Goal: Information Seeking & Learning: Find specific fact

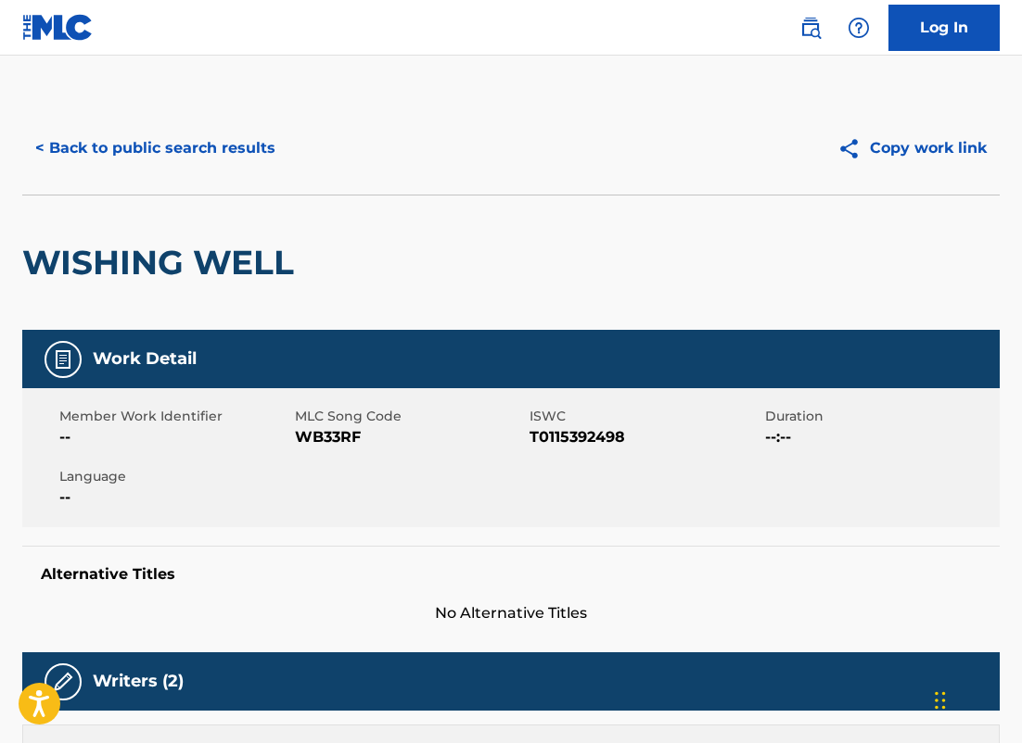
scroll to position [258, 0]
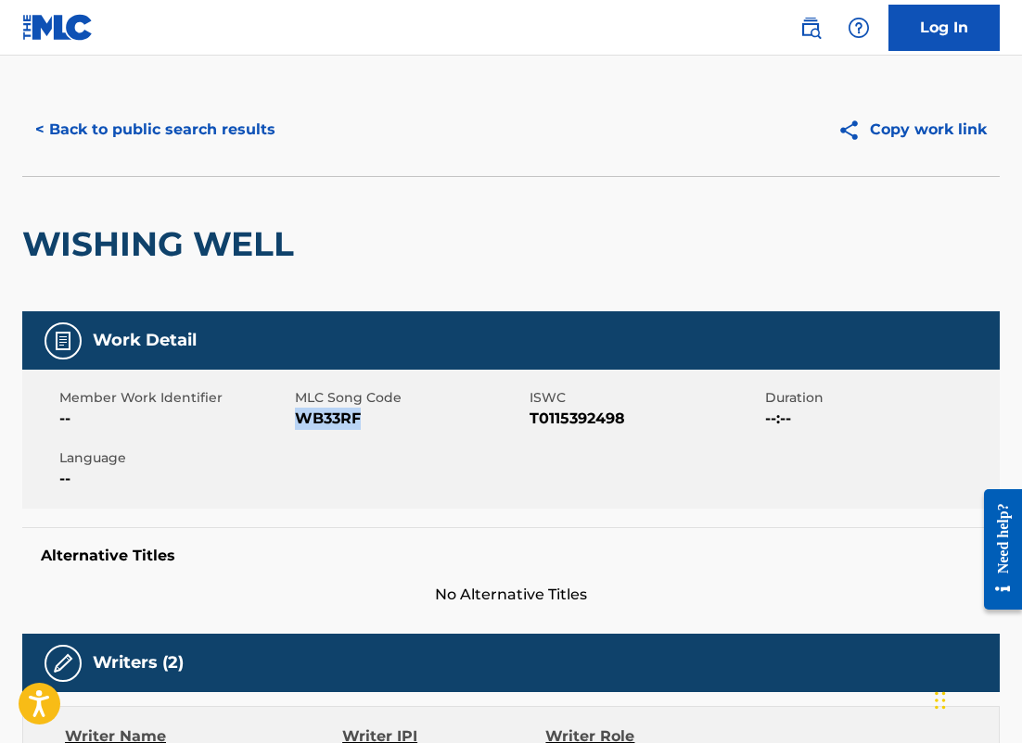
click at [254, 153] on button "< Back to public search results" at bounding box center [155, 130] width 266 height 46
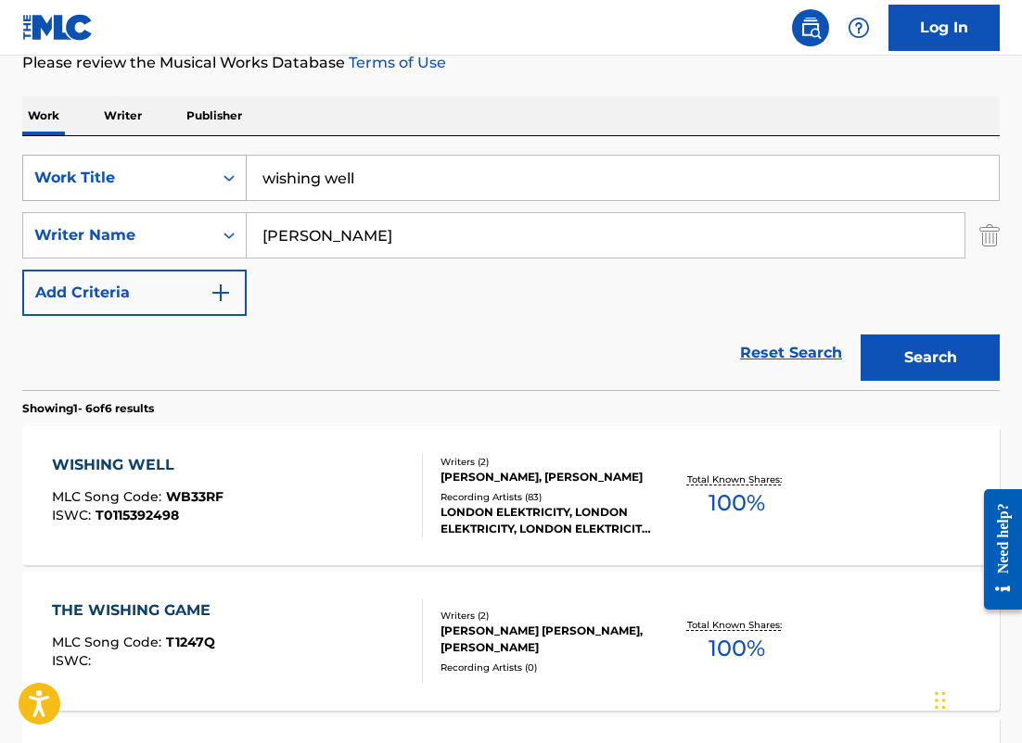
drag, startPoint x: 391, startPoint y: 198, endPoint x: 239, endPoint y: 168, distance: 155.1
click at [239, 169] on div "SearchWithCriteria2e468934-86bc-447e-be62-3268c6a1e6a3 Work Title wishing well" at bounding box center [510, 178] width 977 height 46
paste input "Spring, Spring, Spring"
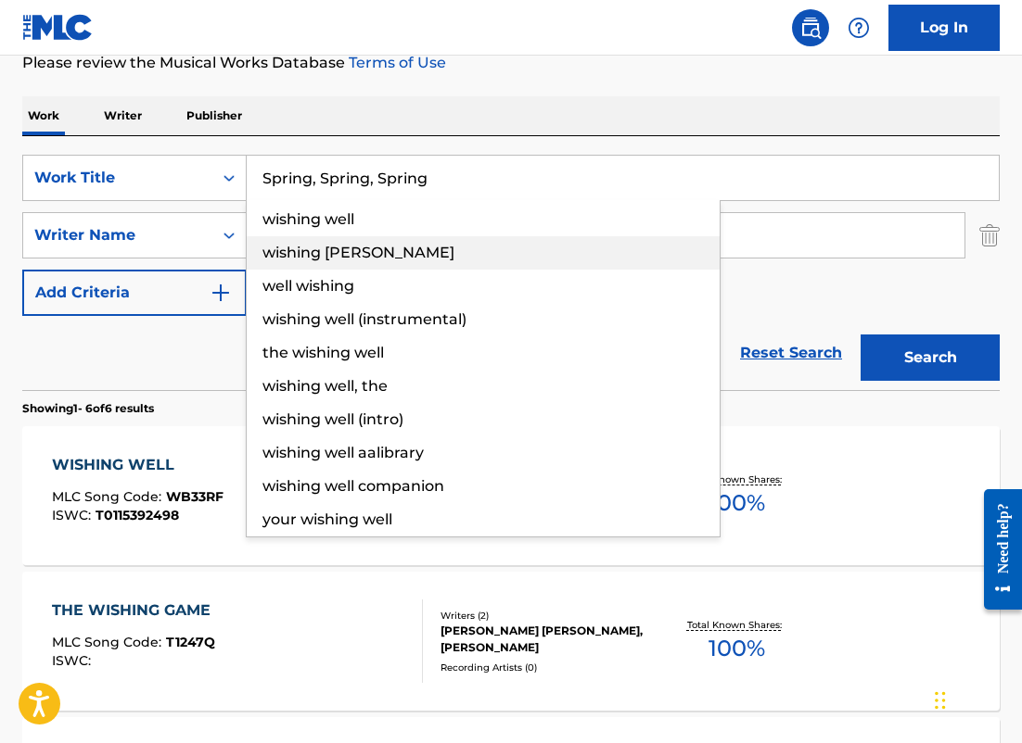
type input "Spring, Spring, Spring"
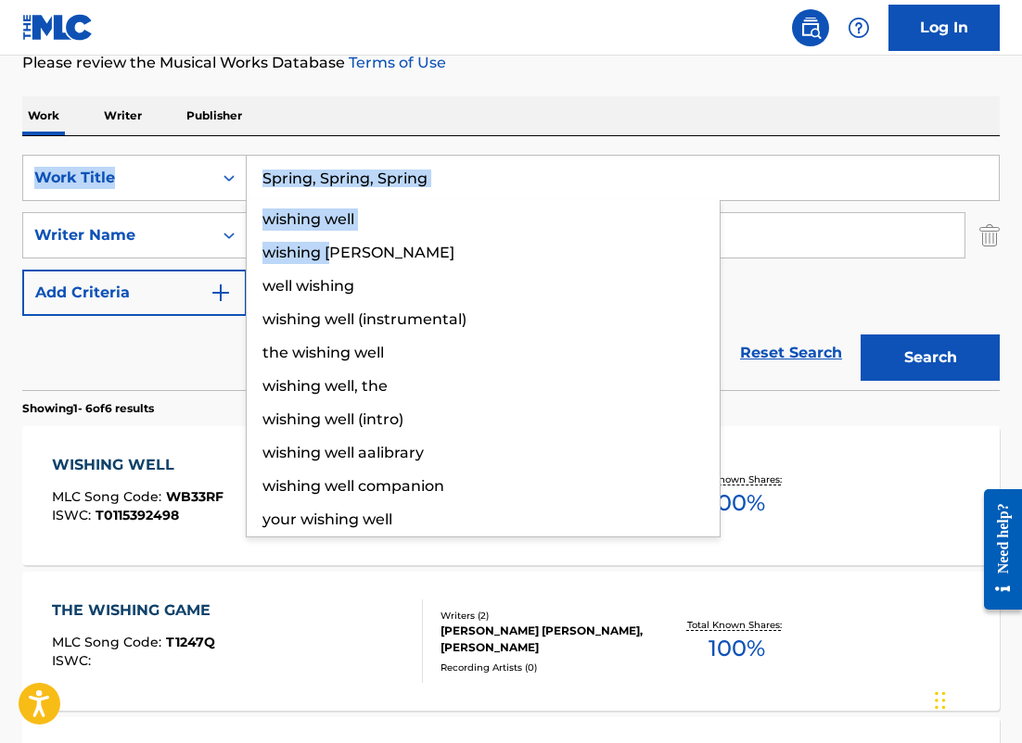
drag, startPoint x: 341, startPoint y: 248, endPoint x: 505, endPoint y: 135, distance: 199.3
click at [505, 136] on div "SearchWithCriteria2e468934-86bc-447e-be62-3268c6a1e6a3 Work Title Spring, Sprin…" at bounding box center [510, 263] width 977 height 254
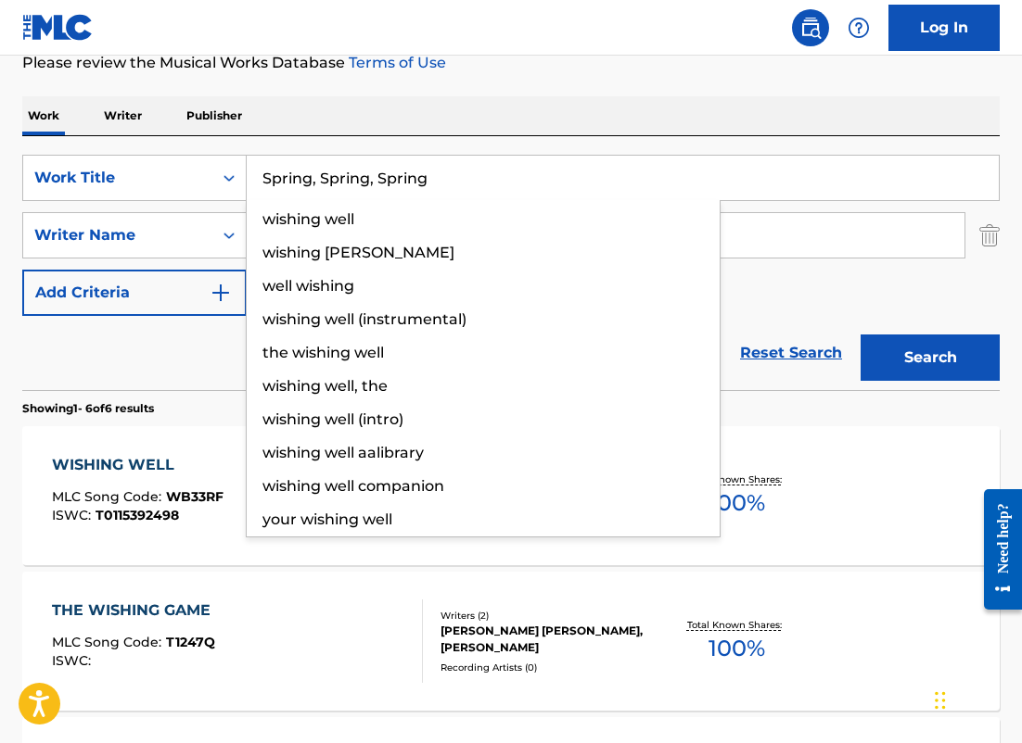
click at [491, 168] on input "Spring, Spring, Spring" at bounding box center [623, 178] width 752 height 44
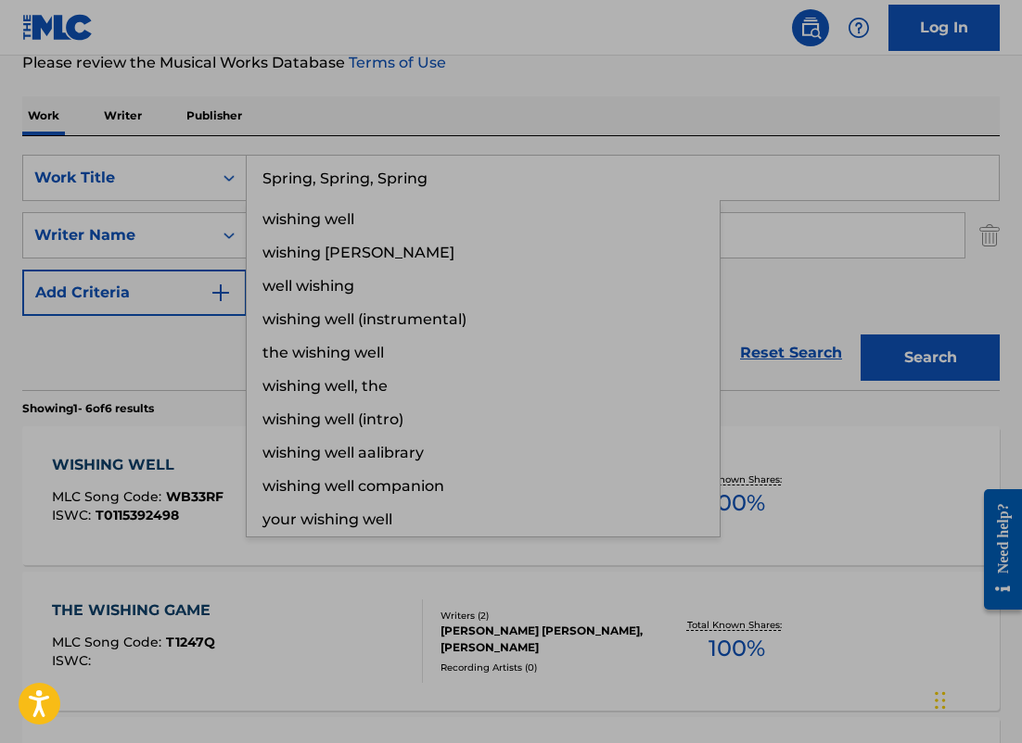
click at [227, 148] on div "SearchWithCriteria2e468934-86bc-447e-be62-3268c6a1e6a3 Work Title Spring, Sprin…" at bounding box center [510, 263] width 977 height 254
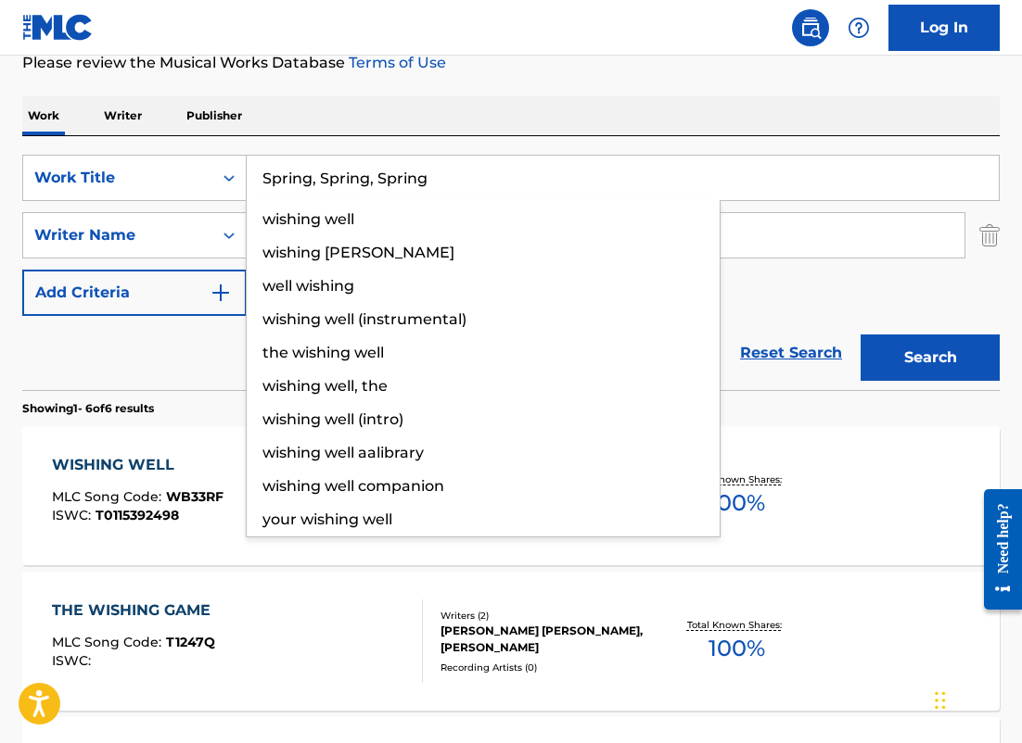
click at [442, 178] on input "Spring, Spring, Spring" at bounding box center [623, 178] width 752 height 44
click at [860, 335] on button "Search" at bounding box center [929, 358] width 139 height 46
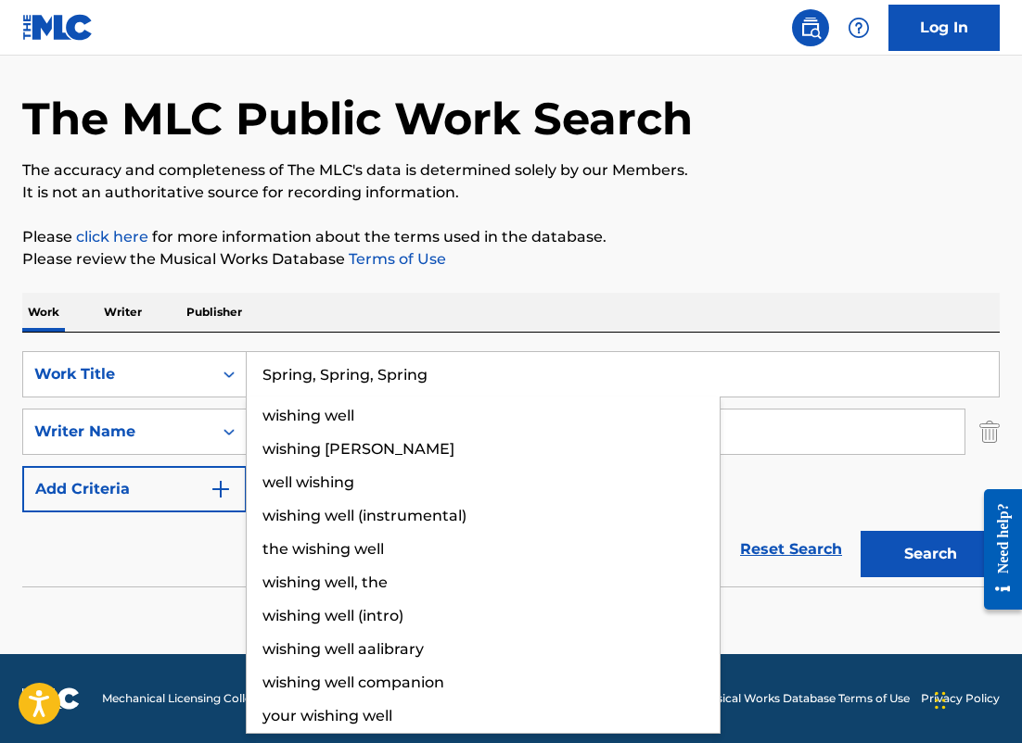
scroll to position [61, 0]
click at [736, 462] on div "SearchWithCriteria2e468934-86bc-447e-be62-3268c6a1e6a3 Work Title Spring, Sprin…" at bounding box center [510, 431] width 977 height 161
click at [736, 436] on input "[PERSON_NAME]" at bounding box center [606, 432] width 718 height 44
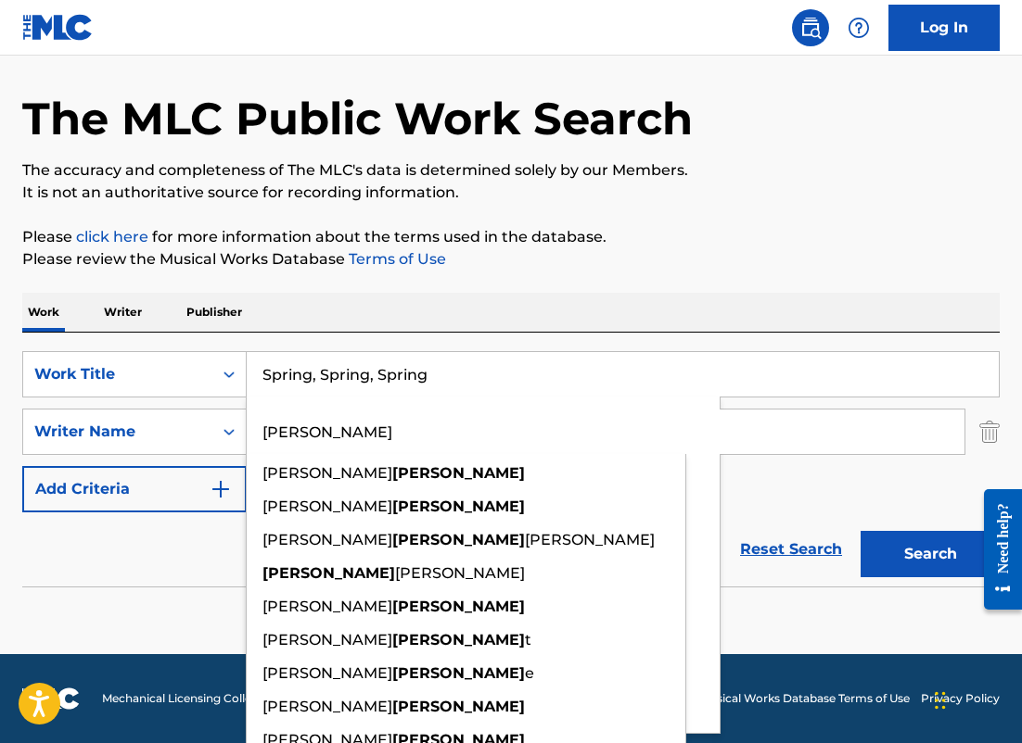
drag, startPoint x: 736, startPoint y: 436, endPoint x: 303, endPoint y: 412, distance: 433.6
click at [303, 412] on input "[PERSON_NAME]" at bounding box center [606, 432] width 718 height 44
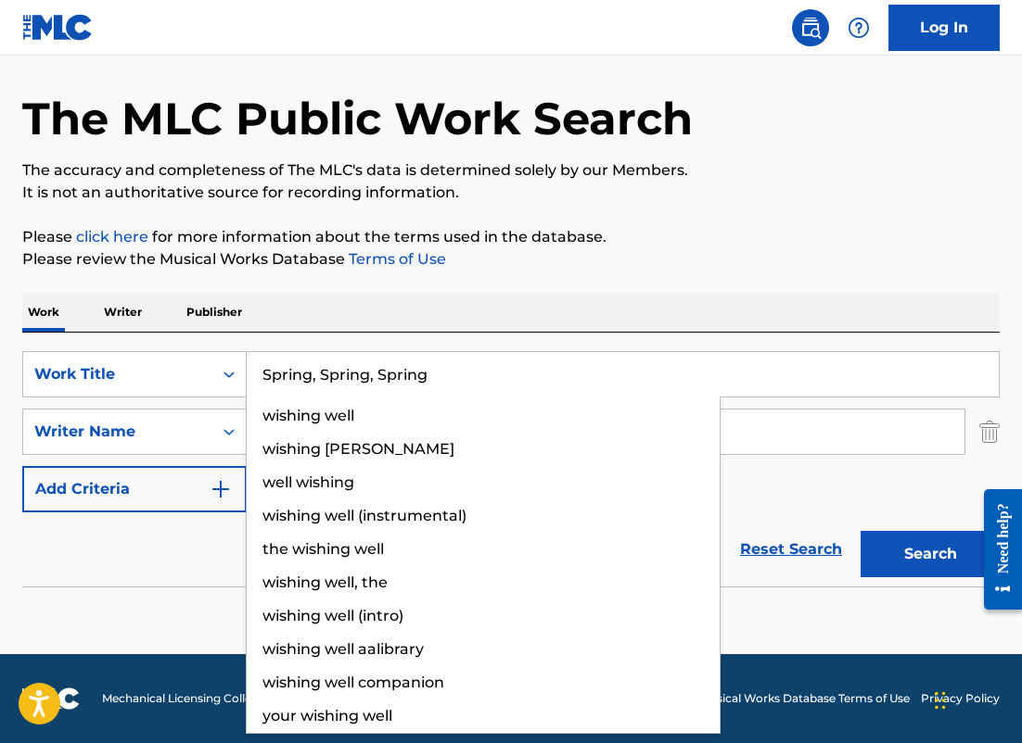
type input "d"
click at [236, 402] on div "SearchWithCriteria2e468934-86bc-447e-be62-3268c6a1e6a3 Work Title Spring, Sprin…" at bounding box center [510, 431] width 977 height 161
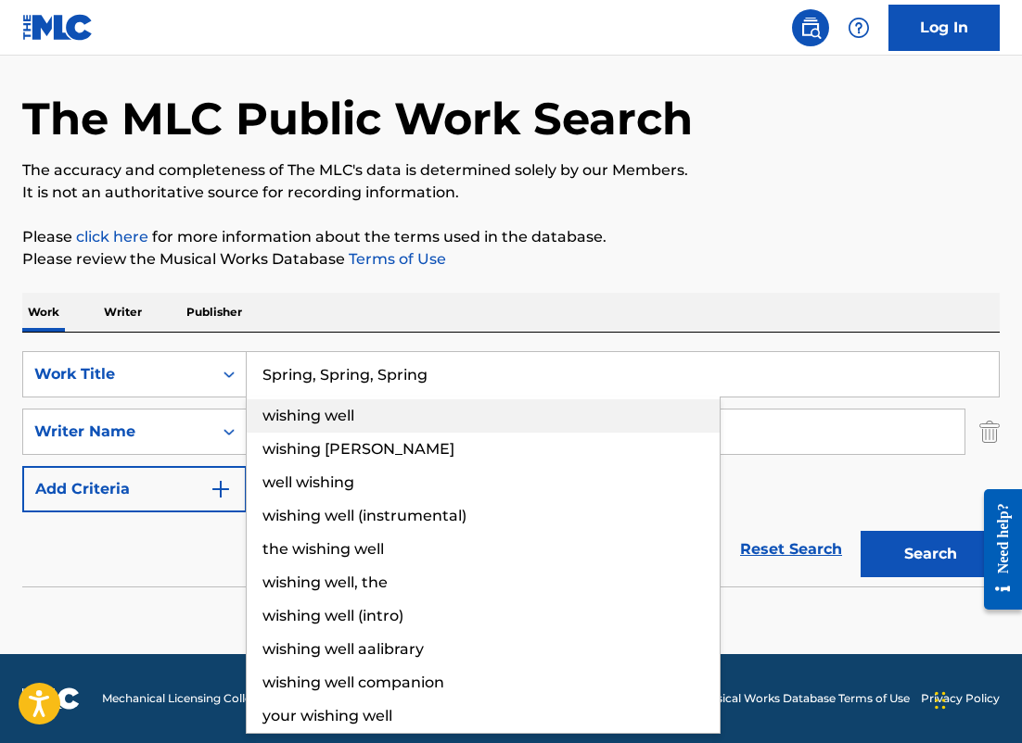
click at [279, 412] on span "wishing well" at bounding box center [308, 416] width 92 height 18
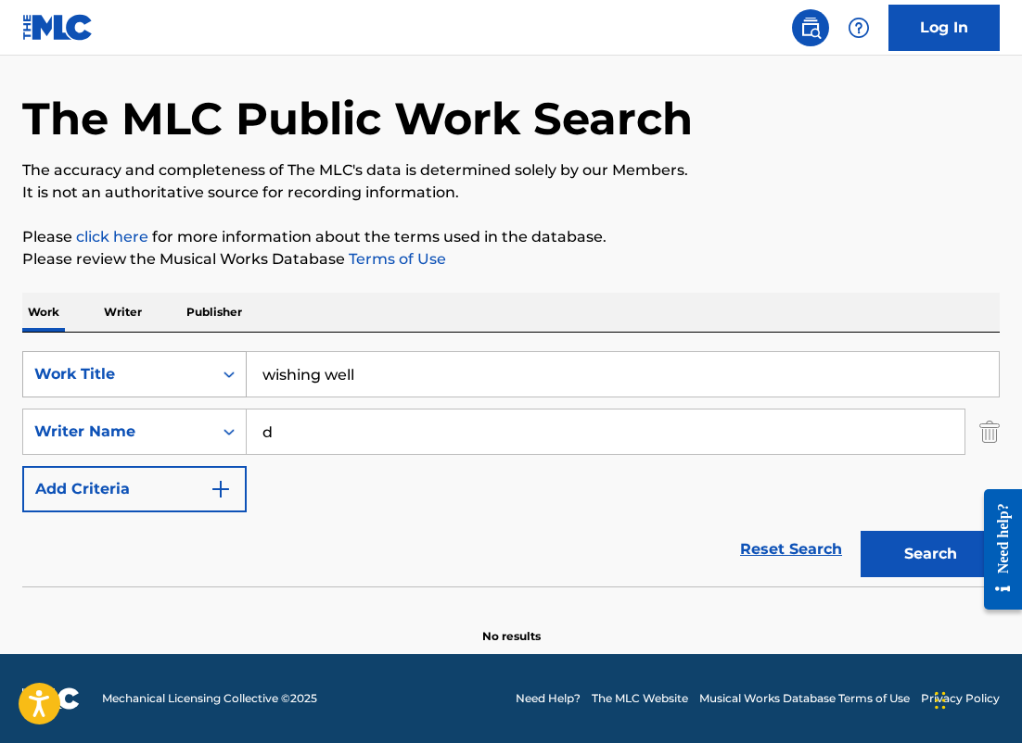
drag, startPoint x: 381, startPoint y: 375, endPoint x: 208, endPoint y: 350, distance: 175.0
click at [208, 351] on div "SearchWithCriteria2e468934-86bc-447e-be62-3268c6a1e6a3 Work Title wishing well" at bounding box center [510, 374] width 977 height 46
type input "spring, spring, spring"
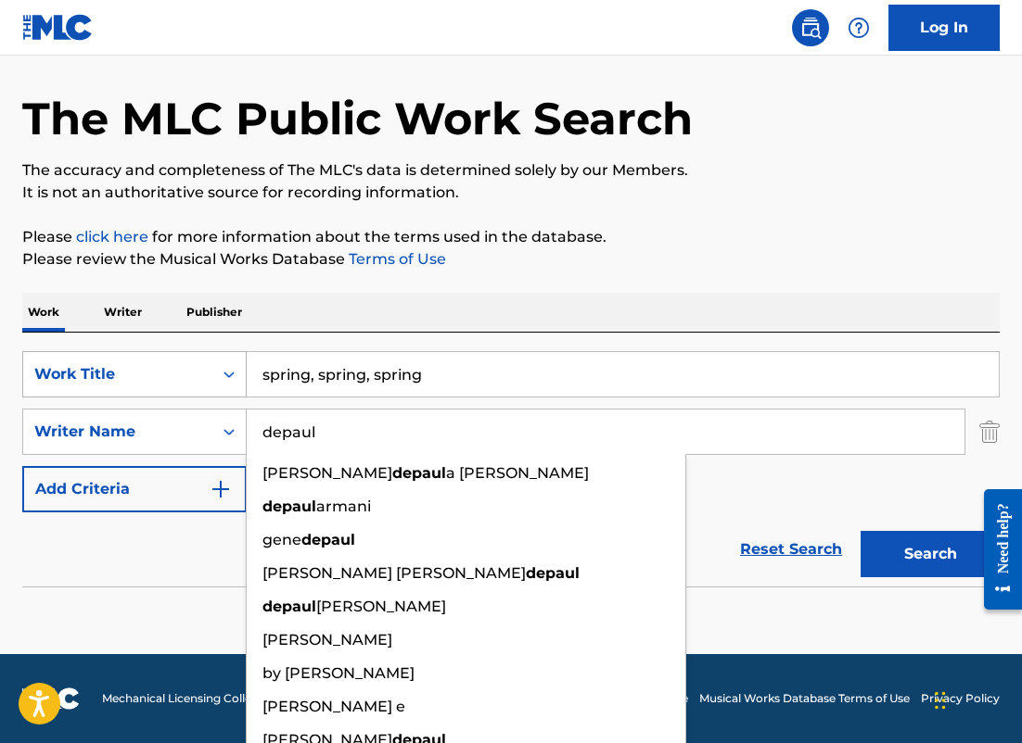
type input "depaul"
click at [860, 531] on button "Search" at bounding box center [929, 554] width 139 height 46
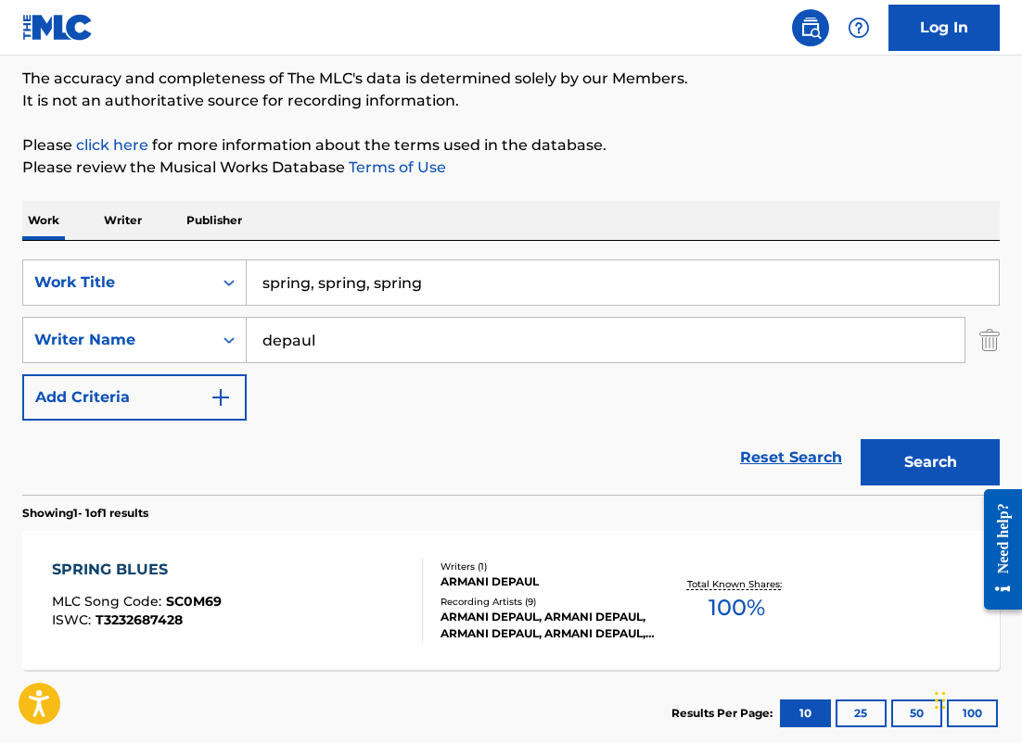
scroll to position [265, 0]
